Goal: Find specific page/section: Find specific page/section

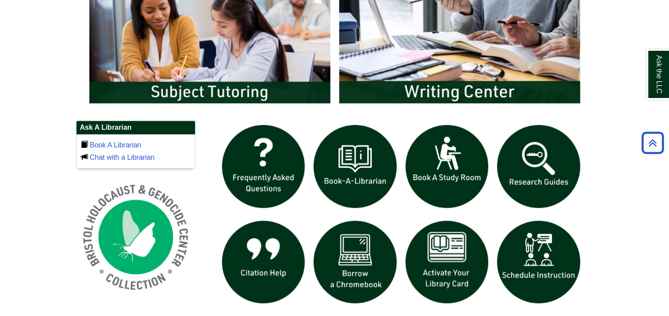
scroll to position [512, 0]
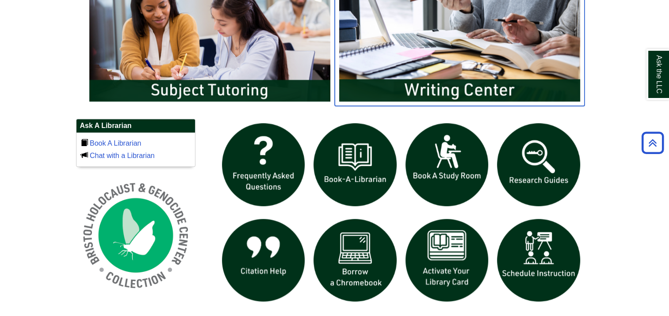
click at [473, 82] on img "slideshow" at bounding box center [459, 39] width 250 height 134
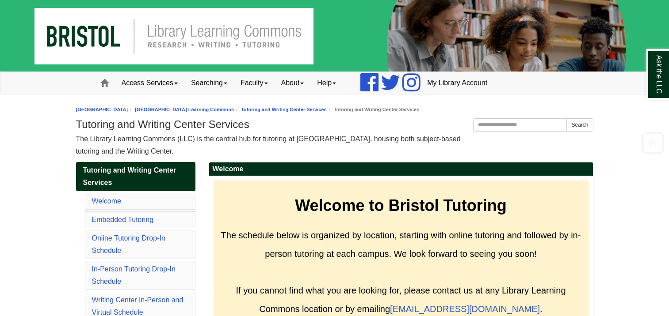
scroll to position [4662, 0]
